Goal: Complete application form

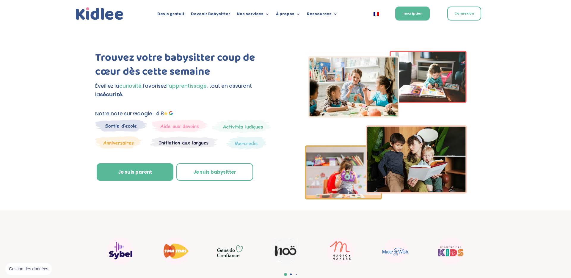
click at [250, 142] on img at bounding box center [246, 143] width 40 height 14
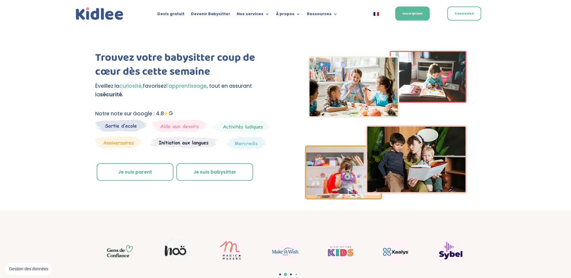
click at [170, 169] on link "Je suis parent" at bounding box center [135, 172] width 77 height 18
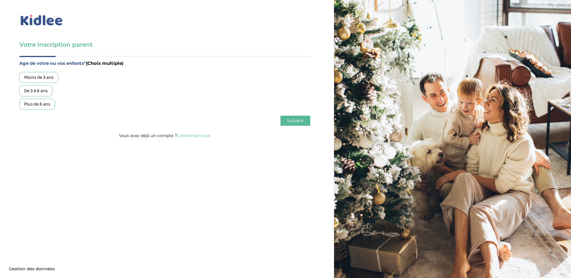
click at [45, 93] on div "De 3 à 6 ans" at bounding box center [35, 90] width 33 height 11
click at [42, 106] on div "Plus de 6 ans" at bounding box center [37, 104] width 36 height 11
click at [34, 89] on div "De 3 à 6 ans" at bounding box center [35, 90] width 33 height 11
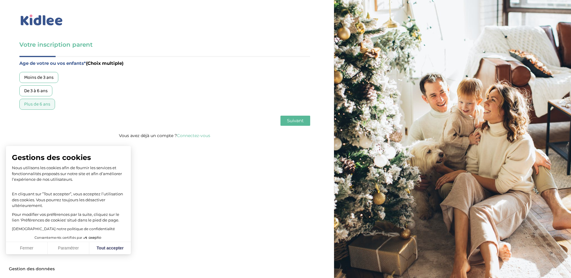
click at [296, 121] on span "Suivant" at bounding box center [295, 121] width 17 height 6
click at [112, 250] on button "Tout accepter" at bounding box center [110, 248] width 42 height 12
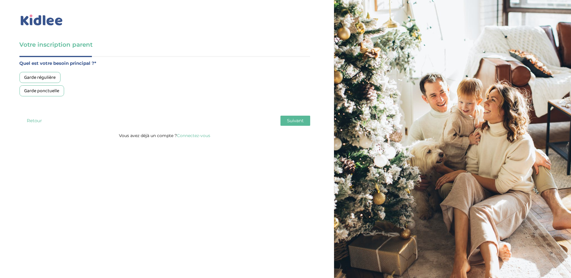
click at [37, 79] on div "Garde régulière" at bounding box center [39, 77] width 41 height 11
click at [295, 121] on span "Suivant" at bounding box center [295, 121] width 17 height 6
click at [64, 81] on div "Moins de 30h/mois" at bounding box center [42, 77] width 47 height 11
click at [306, 120] on button "Suivant" at bounding box center [295, 121] width 30 height 10
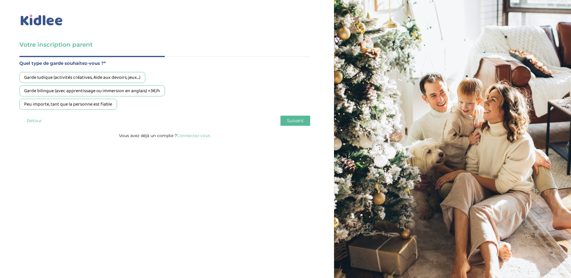
click at [109, 80] on div "Garde ludique (activités créatives, Aide aux devoirs, jeux…)" at bounding box center [82, 77] width 126 height 11
click at [103, 103] on div "Peu importe, tant que la personne est fiable" at bounding box center [68, 104] width 98 height 11
click at [302, 122] on span "Suivant" at bounding box center [295, 121] width 17 height 6
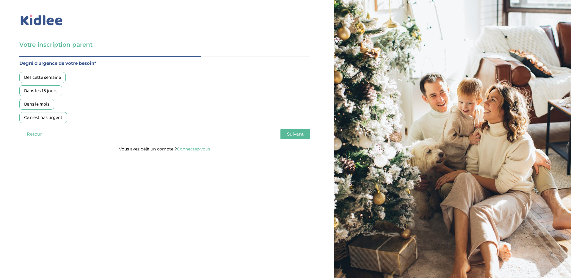
click at [60, 121] on div "Ce n'est pas urgent" at bounding box center [43, 117] width 48 height 11
click at [292, 134] on span "Suivant" at bounding box center [295, 134] width 17 height 6
click at [63, 78] on div "Oui, via une agence" at bounding box center [43, 77] width 48 height 11
click at [277, 133] on div "Retour Suivant" at bounding box center [164, 134] width 291 height 10
click at [291, 134] on span "Suivant" at bounding box center [295, 134] width 17 height 6
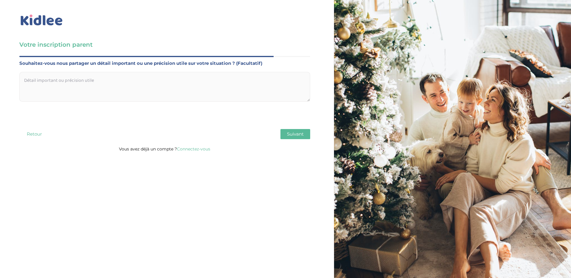
click at [297, 137] on span "Suivant" at bounding box center [295, 134] width 17 height 6
